Goal: Navigation & Orientation: Find specific page/section

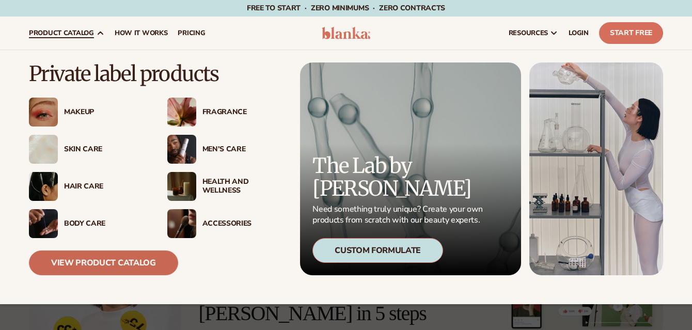
click at [113, 263] on link "View Product Catalog" at bounding box center [103, 263] width 149 height 25
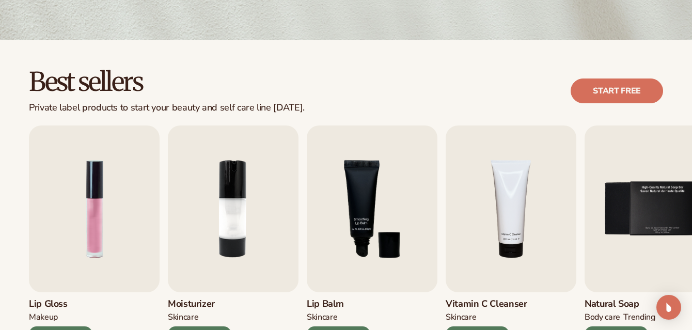
scroll to position [297, 0]
